Goal: Task Accomplishment & Management: Manage account settings

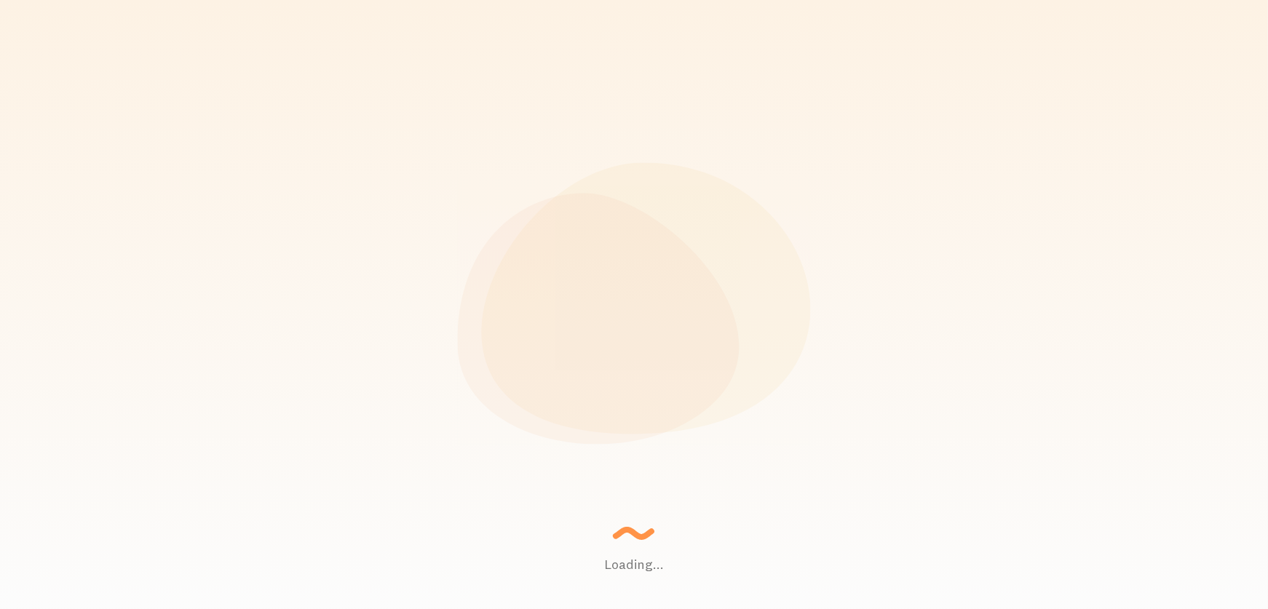
scroll to position [382, 1017]
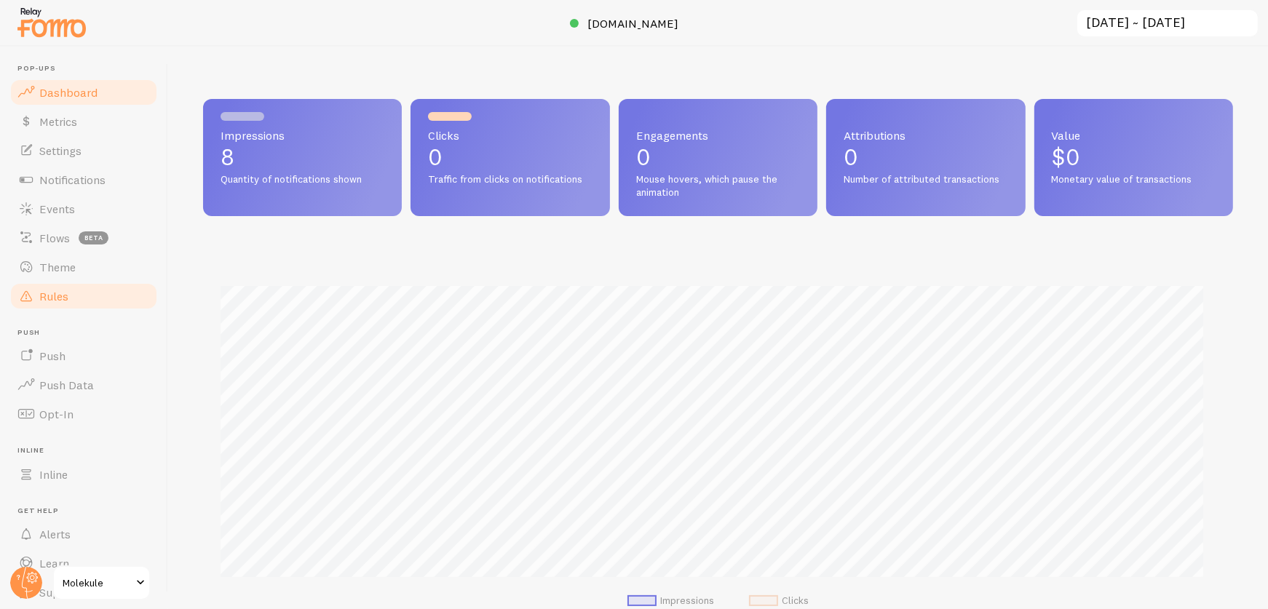
click at [71, 297] on link "Rules" at bounding box center [84, 296] width 150 height 29
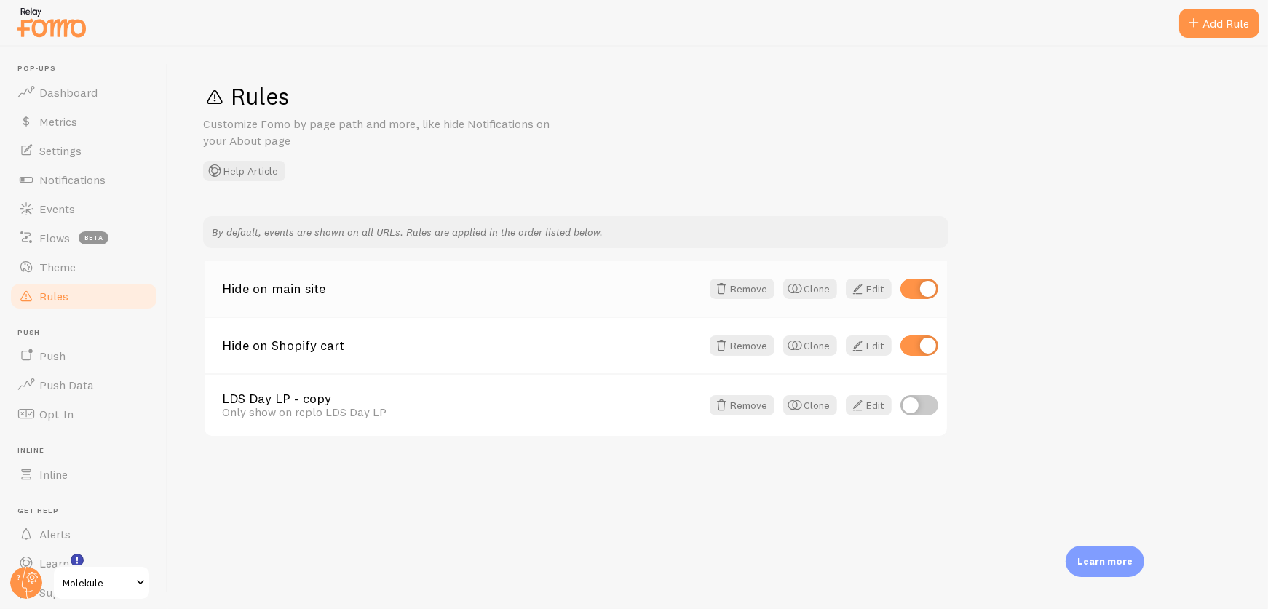
click at [245, 291] on link "Hide on main site" at bounding box center [461, 288] width 479 height 13
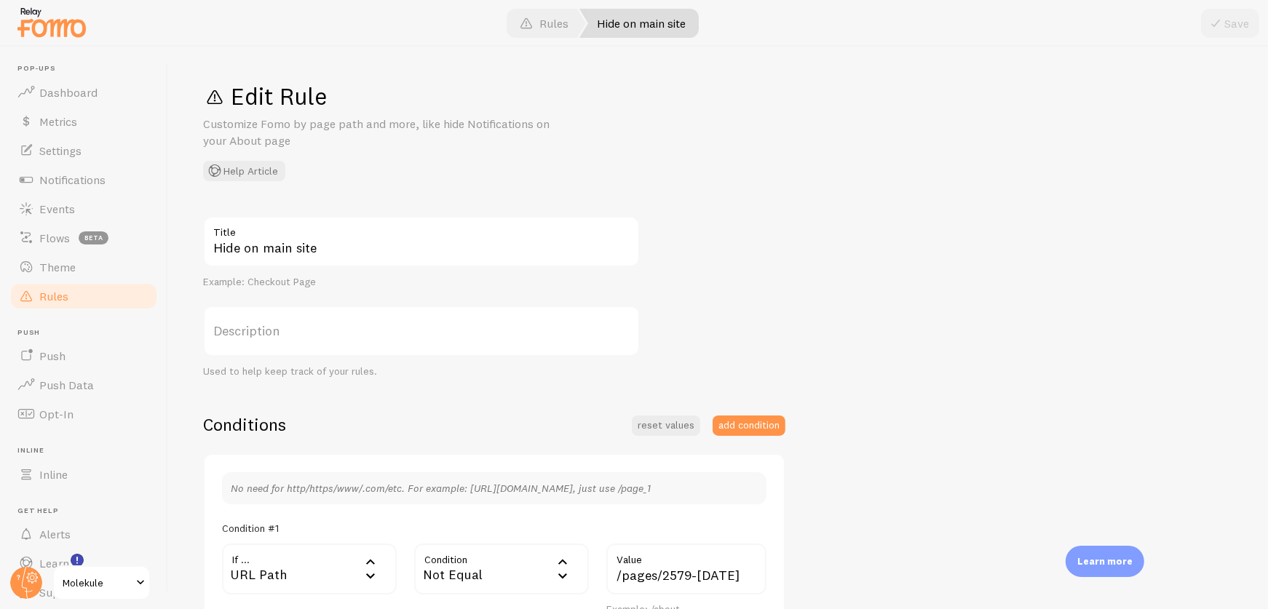
click at [1008, 226] on div "Hide on main site Title Example: Checkout Page Description Used to help keep tr…" at bounding box center [718, 526] width 1030 height 621
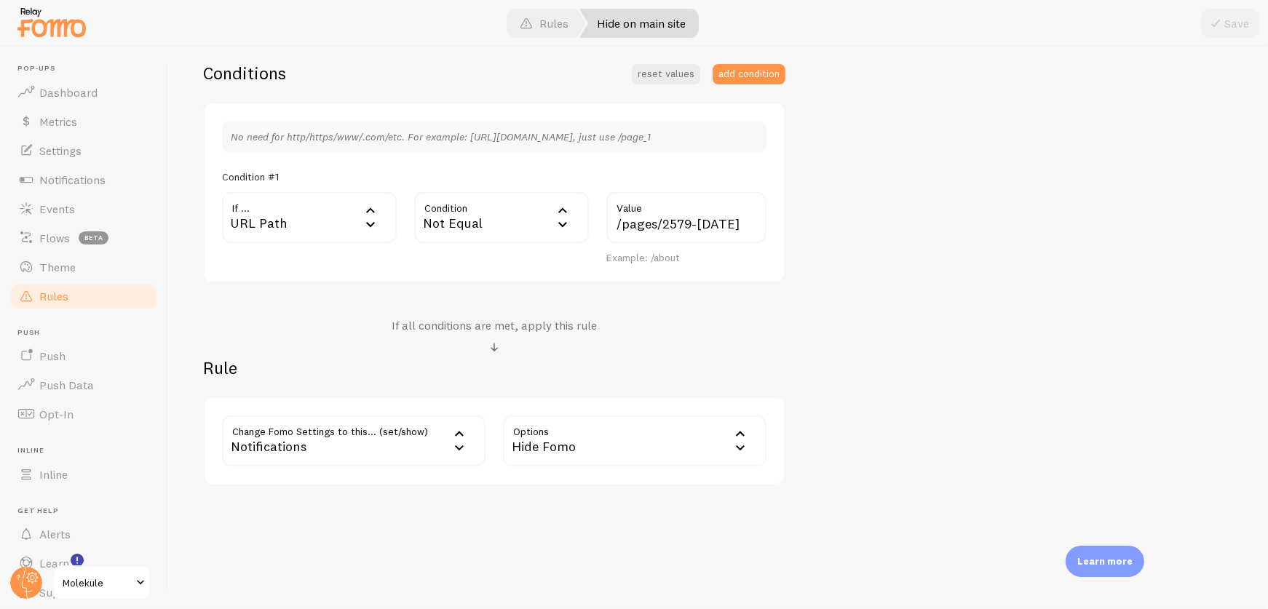
click at [565, 446] on div "Hide Fomo" at bounding box center [635, 441] width 264 height 51
click at [550, 432] on div "Hide Fomo" at bounding box center [635, 441] width 264 height 51
click at [405, 436] on div "Notifications" at bounding box center [354, 441] width 264 height 51
click at [408, 481] on li "Notifications" at bounding box center [354, 487] width 261 height 25
click at [605, 440] on label "Options" at bounding box center [635, 441] width 264 height 51
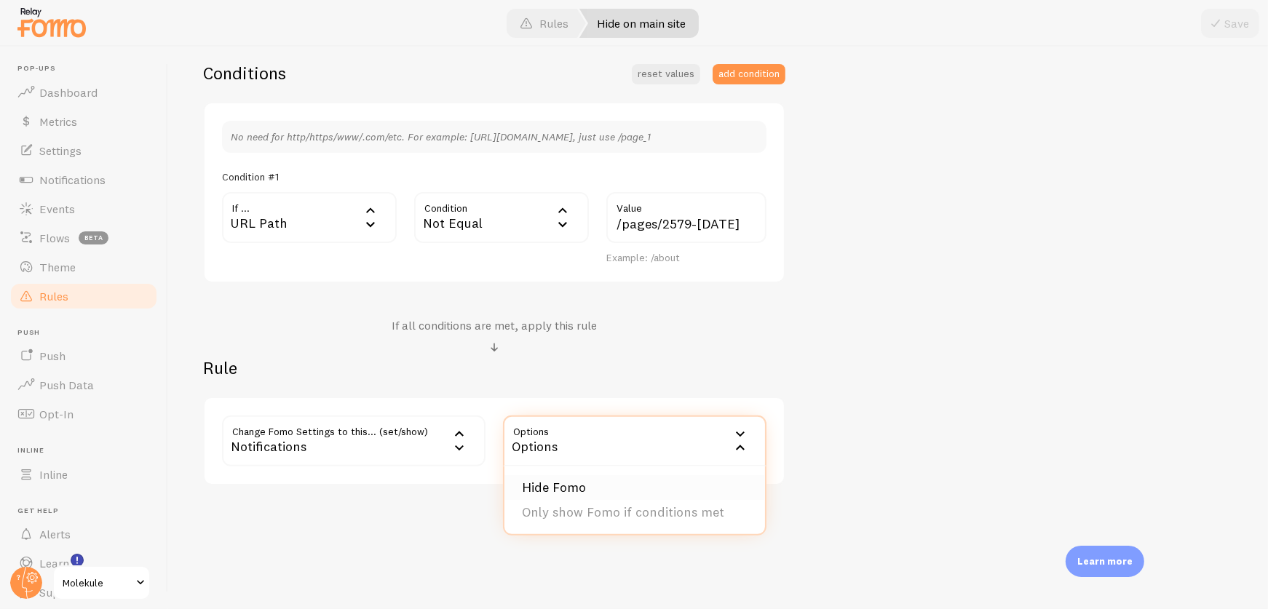
click at [604, 483] on li "Hide Fomo" at bounding box center [635, 487] width 261 height 25
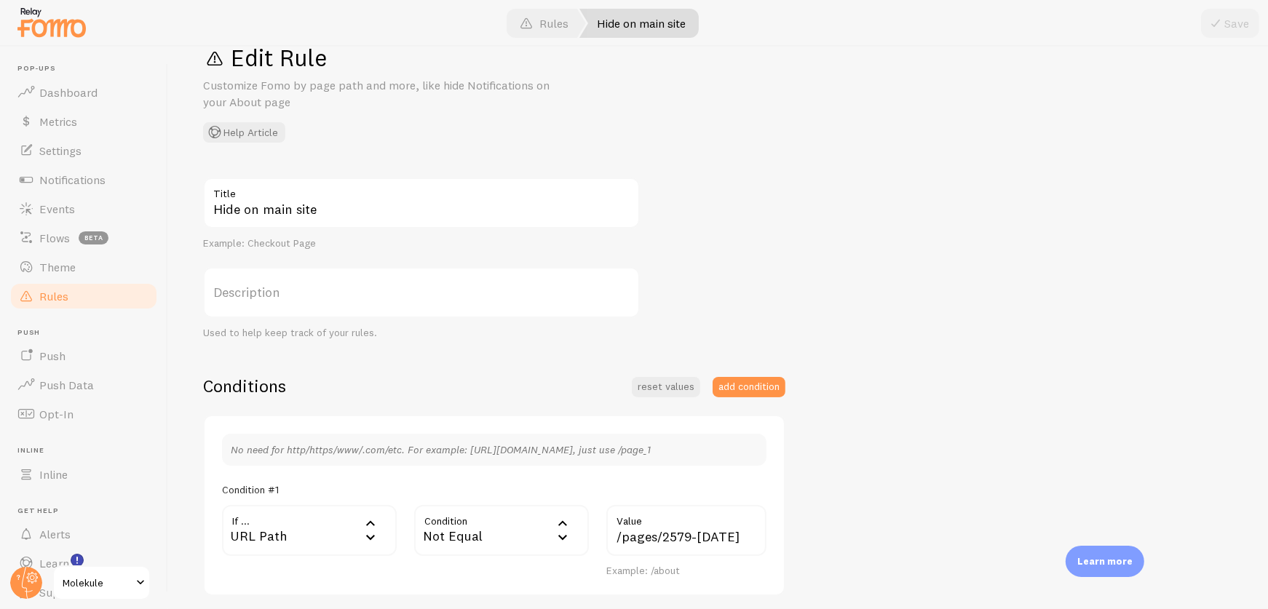
scroll to position [0, 0]
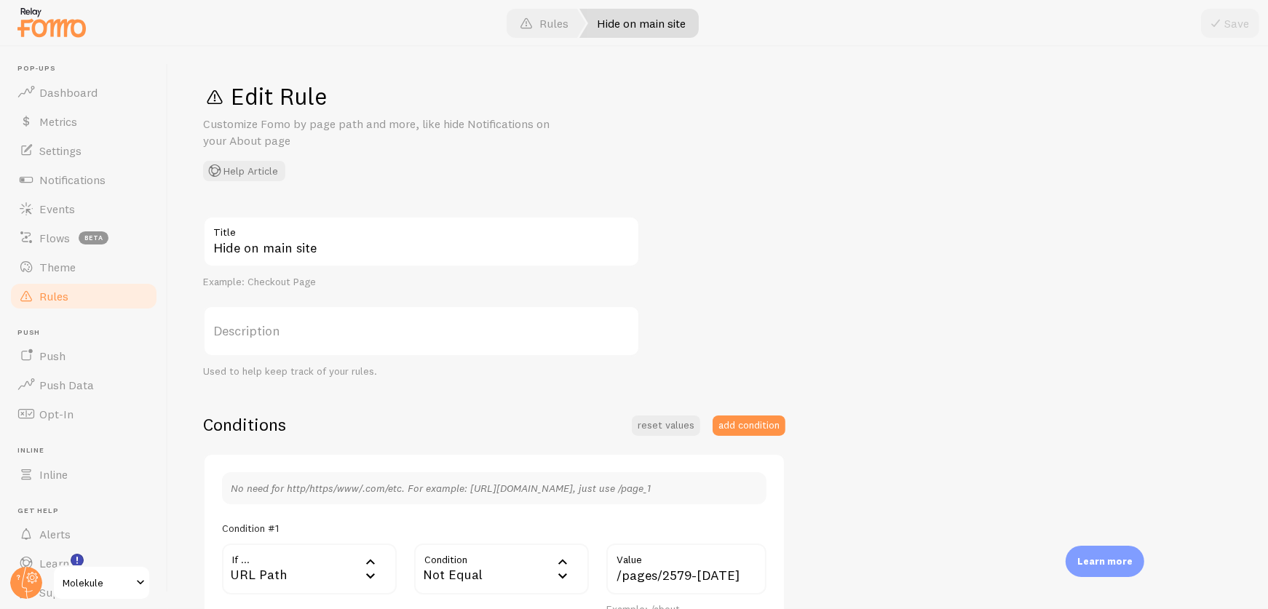
click at [1252, 17] on div "Save" at bounding box center [1230, 23] width 58 height 29
click at [1226, 21] on div "Save" at bounding box center [1230, 23] width 58 height 29
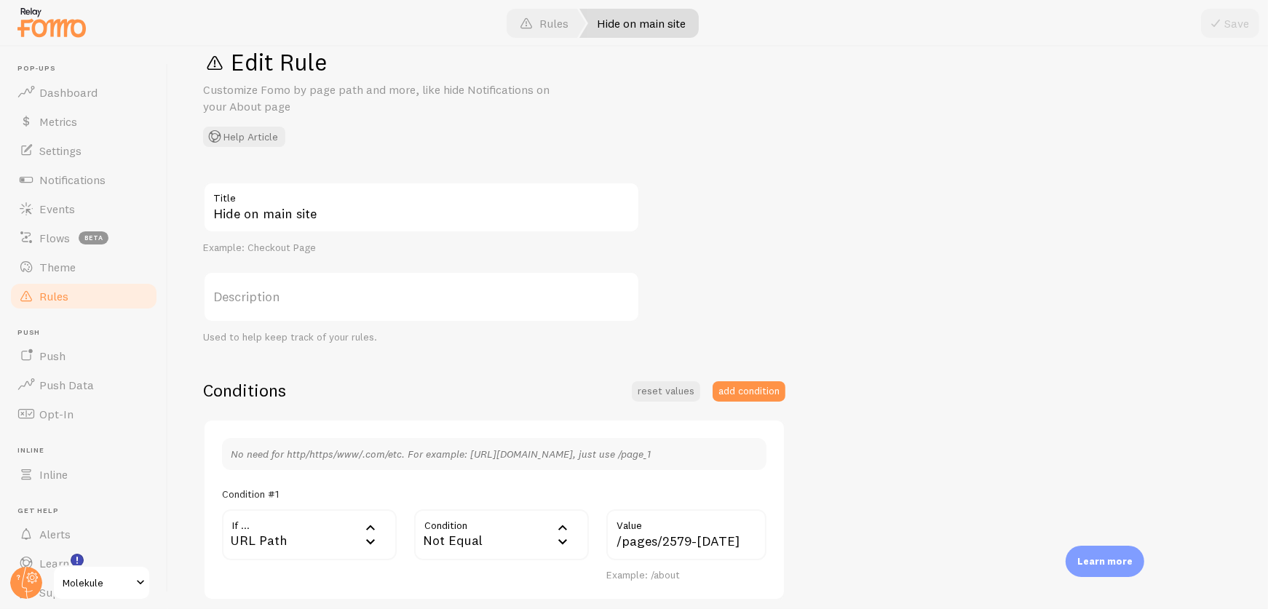
click at [628, 296] on label "Description" at bounding box center [421, 297] width 437 height 51
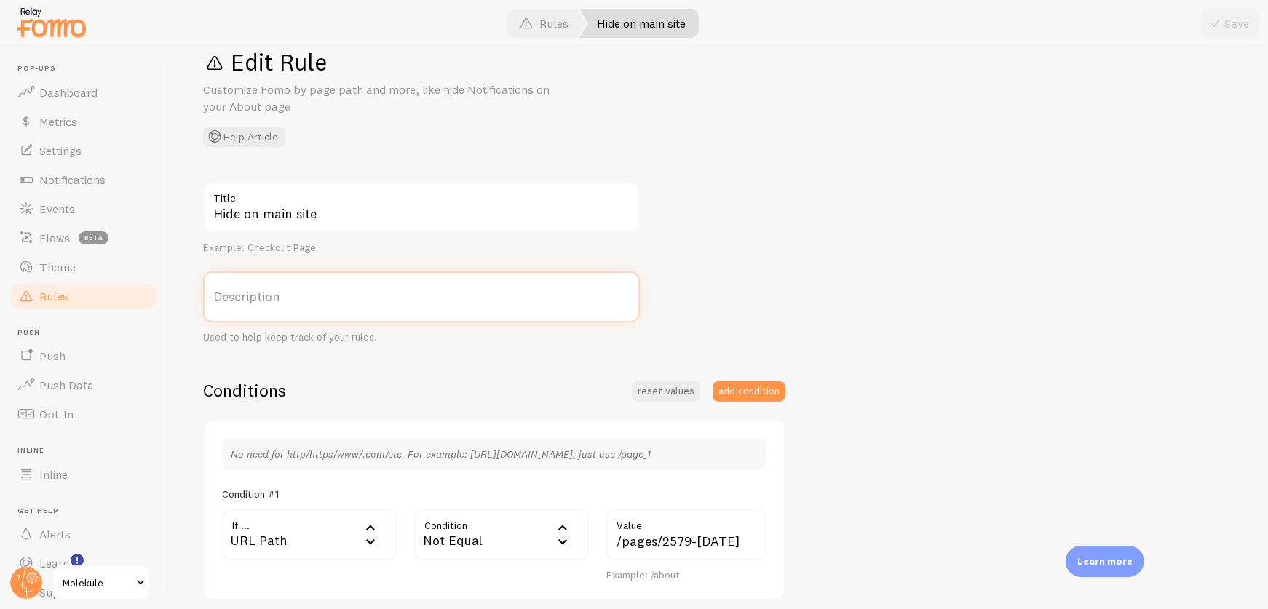
click at [628, 296] on input "Description" at bounding box center [421, 297] width 437 height 51
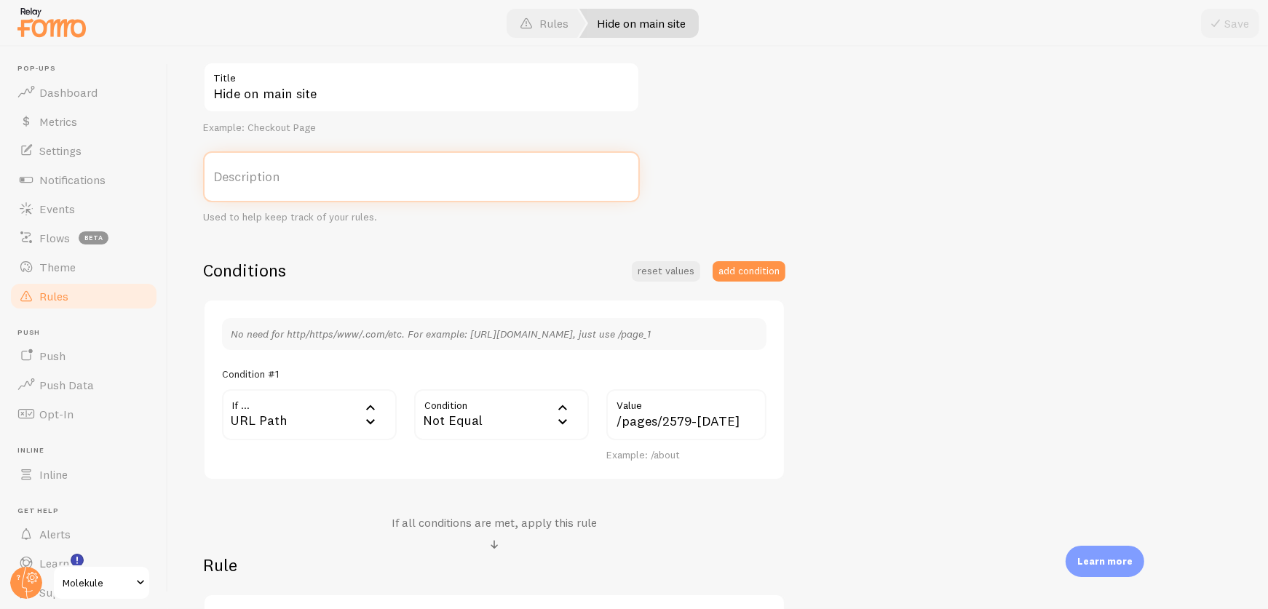
scroll to position [168, 0]
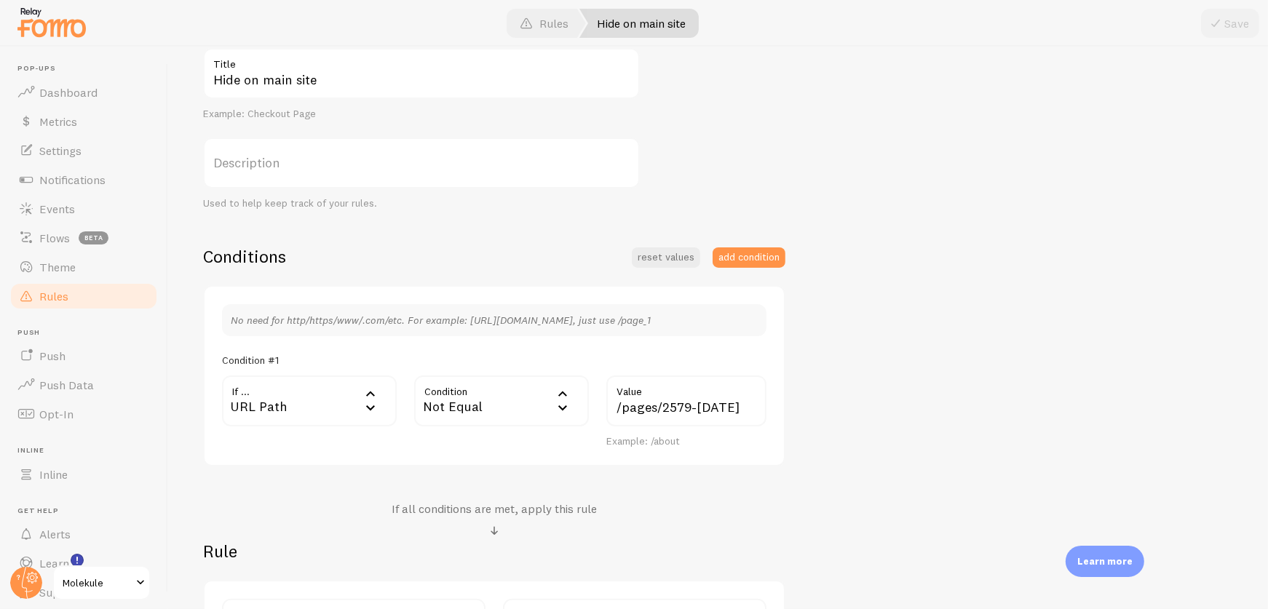
click at [392, 158] on label "Description" at bounding box center [421, 163] width 437 height 51
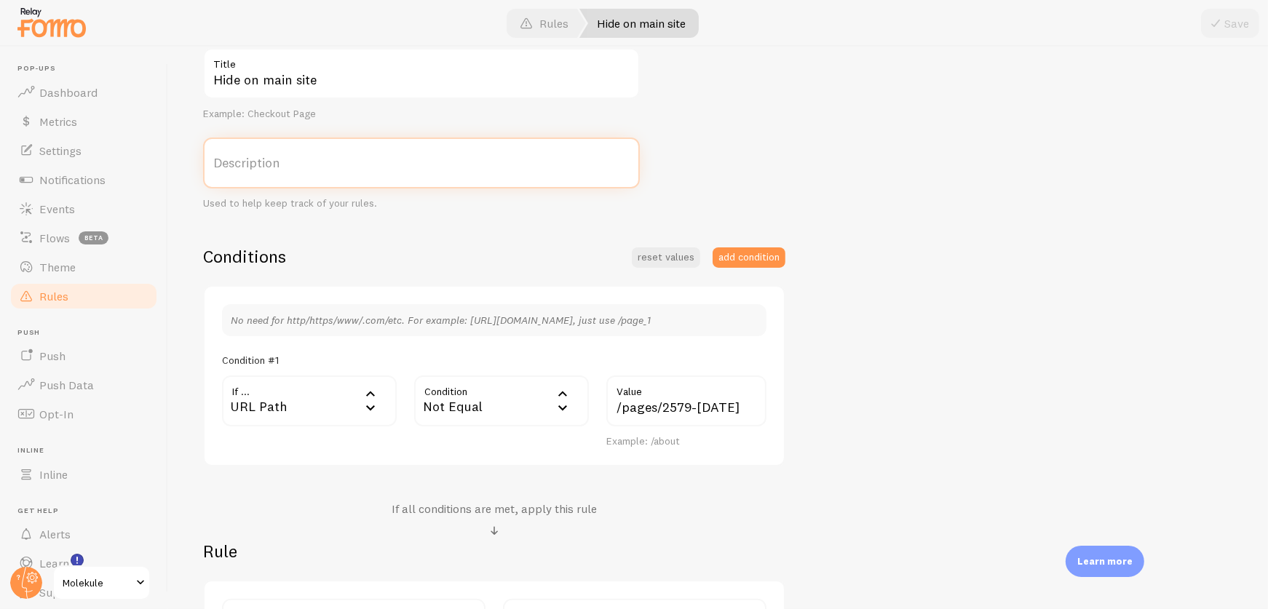
click at [392, 158] on input "Description" at bounding box center [421, 163] width 437 height 51
type input "Only show on [DATE] Sale"
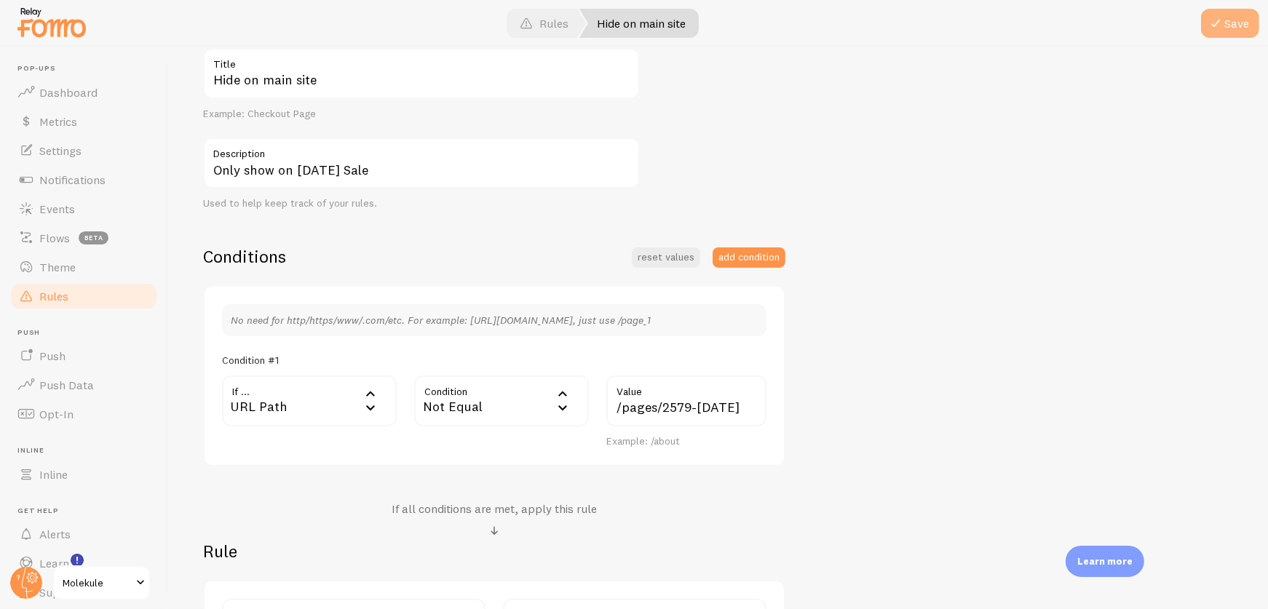
click at [1240, 29] on button "Save" at bounding box center [1230, 23] width 58 height 29
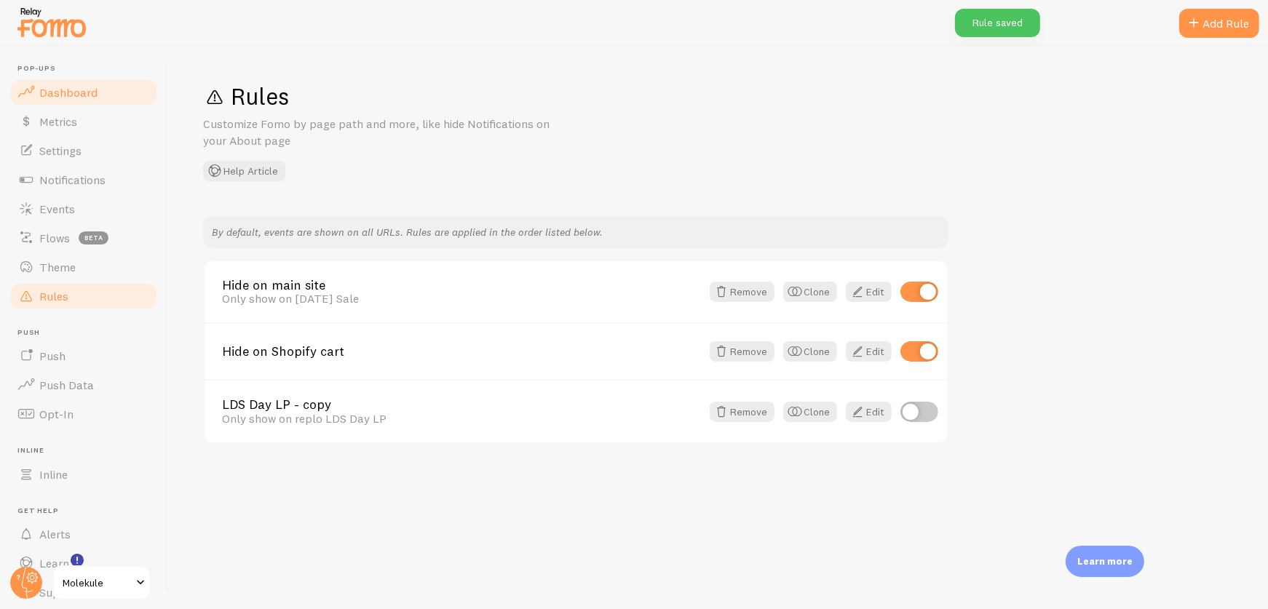
click at [55, 89] on span "Dashboard" at bounding box center [68, 92] width 58 height 15
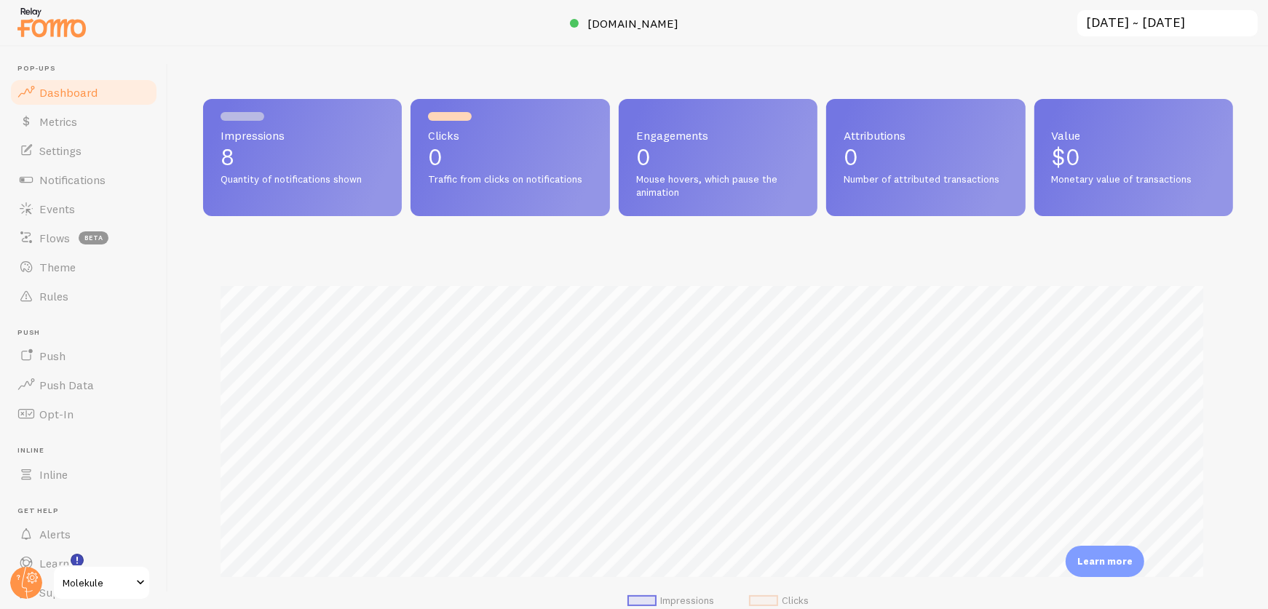
scroll to position [382, 1017]
click at [625, 16] on span "[DOMAIN_NAME]" at bounding box center [633, 23] width 91 height 15
